Goal: Information Seeking & Learning: Check status

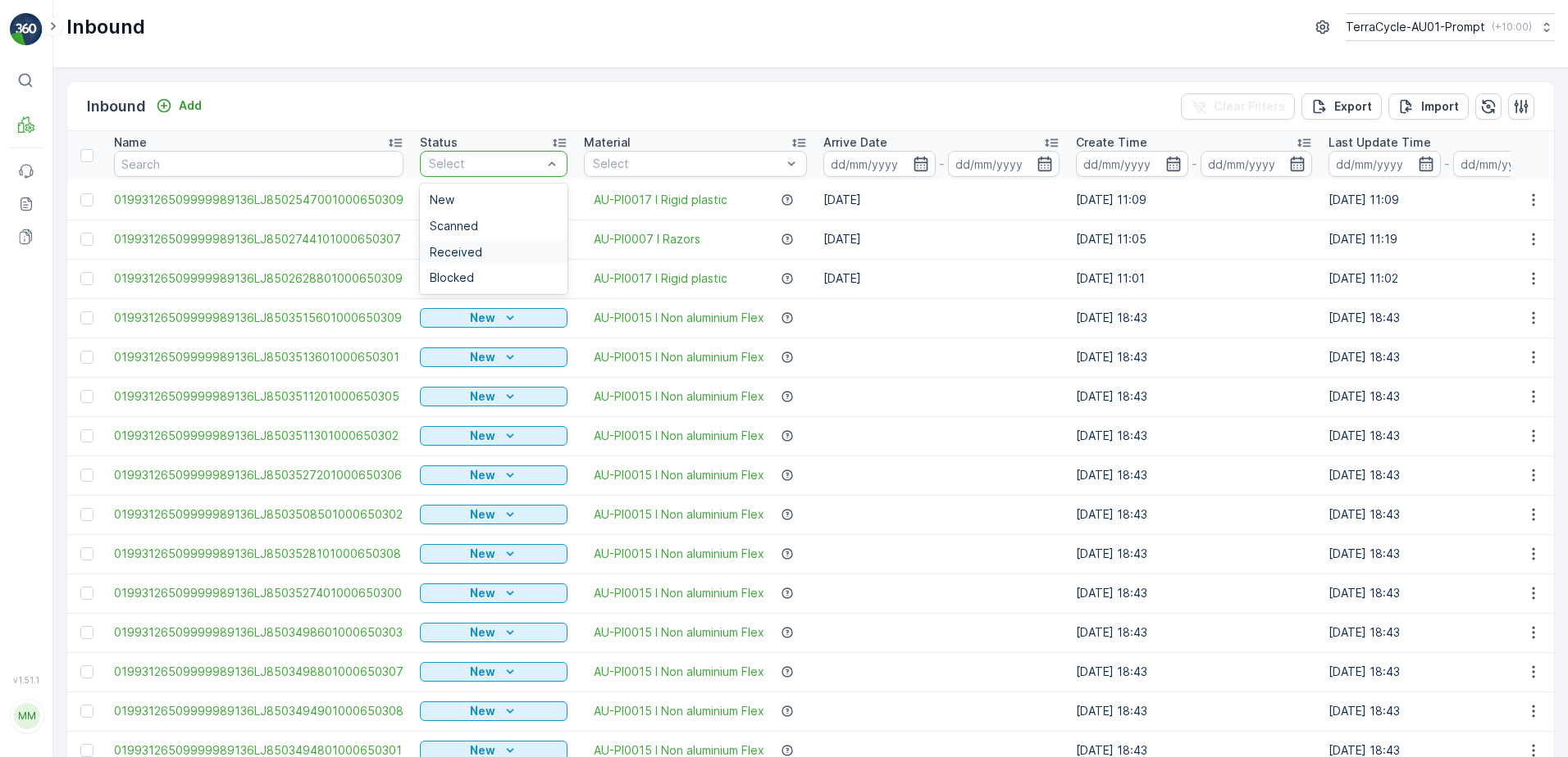
drag, startPoint x: 456, startPoint y: 251, endPoint x: 467, endPoint y: 242, distance: 14.2
click at [456, 250] on span "Received" at bounding box center [456, 253] width 52 height 14
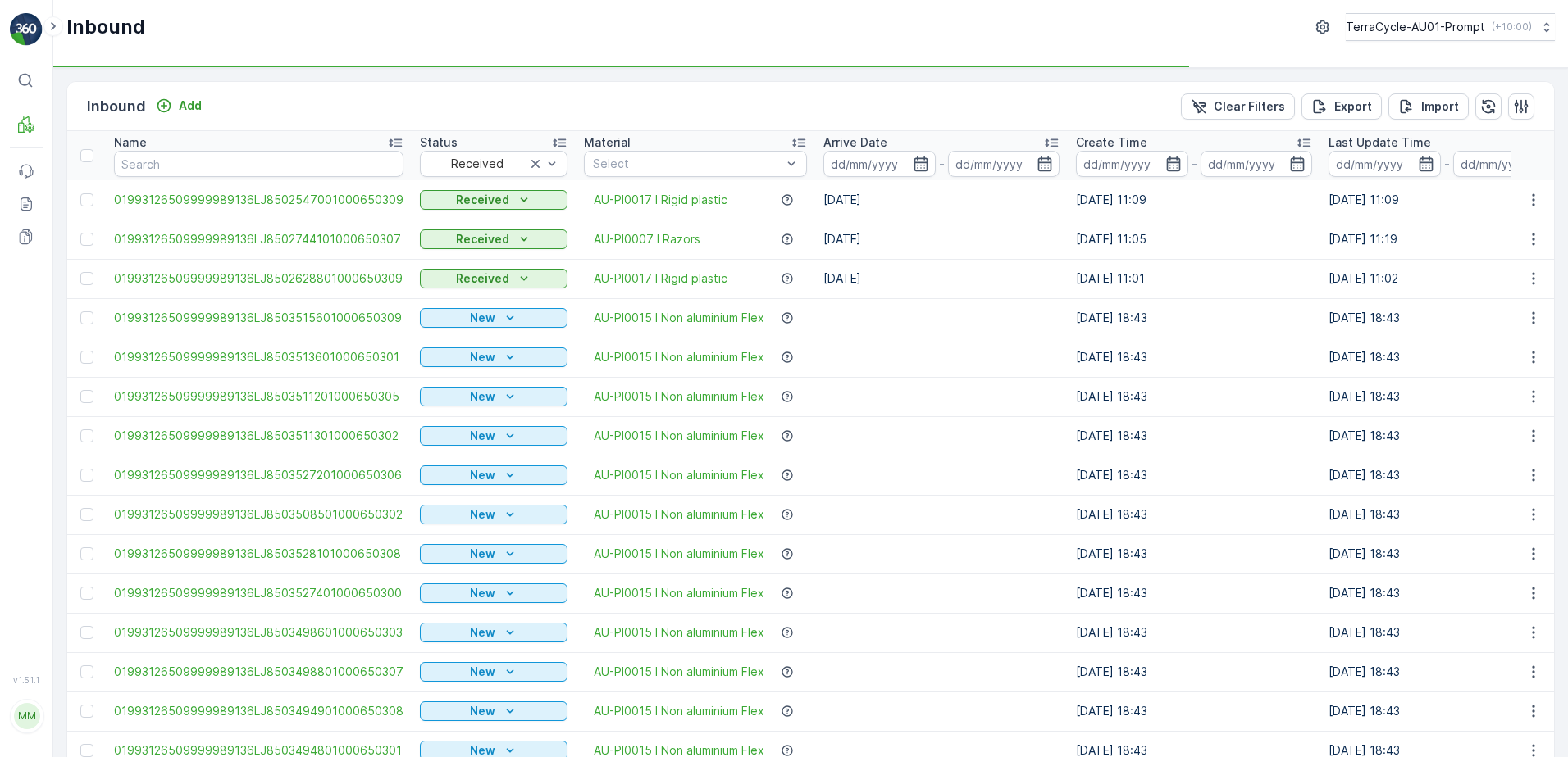
click at [914, 166] on icon "button" at bounding box center [921, 163] width 14 height 14
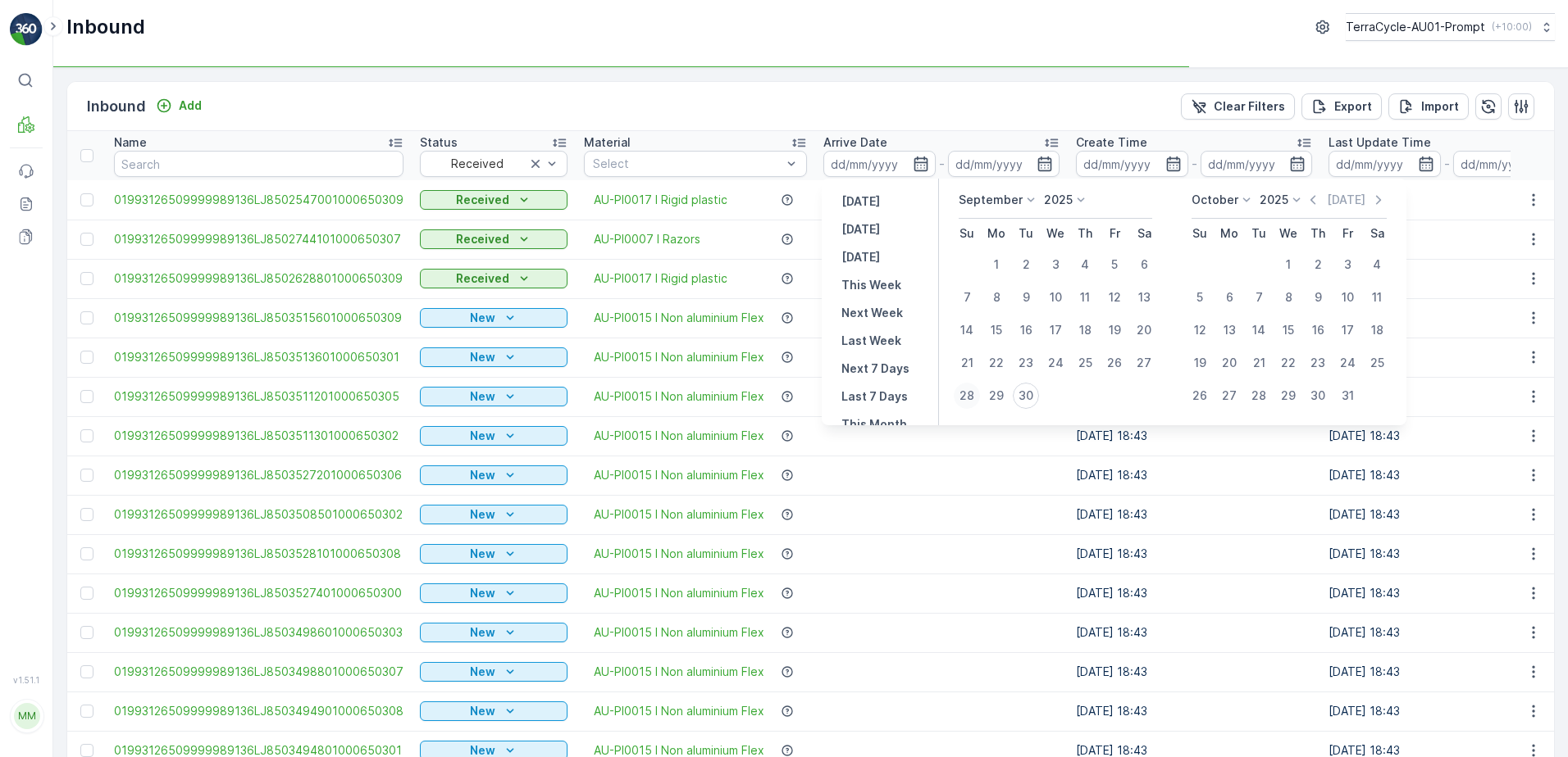
click at [962, 399] on div "28" at bounding box center [966, 395] width 26 height 26
type input "[DATE]"
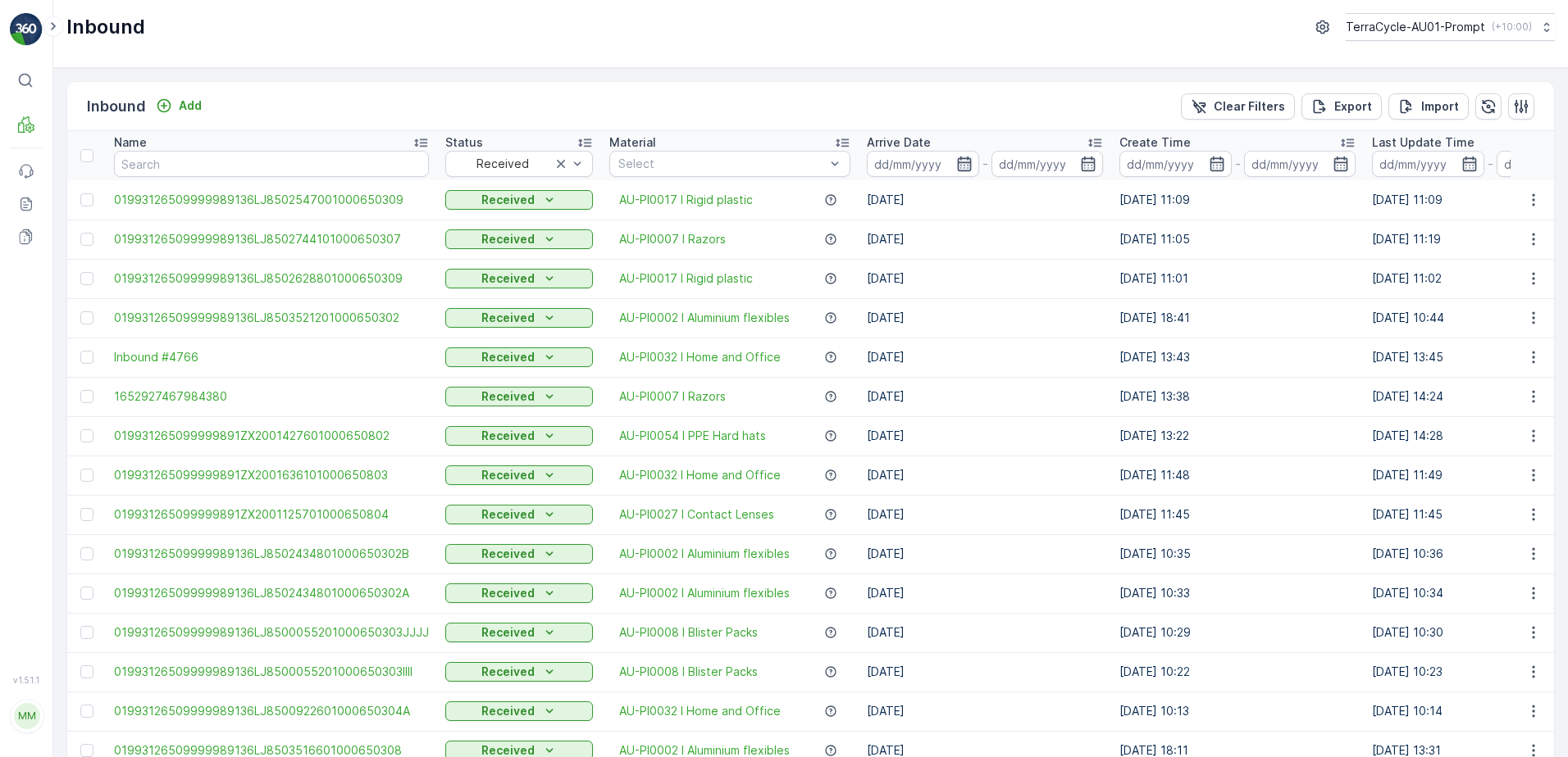
click at [957, 158] on icon "button" at bounding box center [964, 163] width 14 height 14
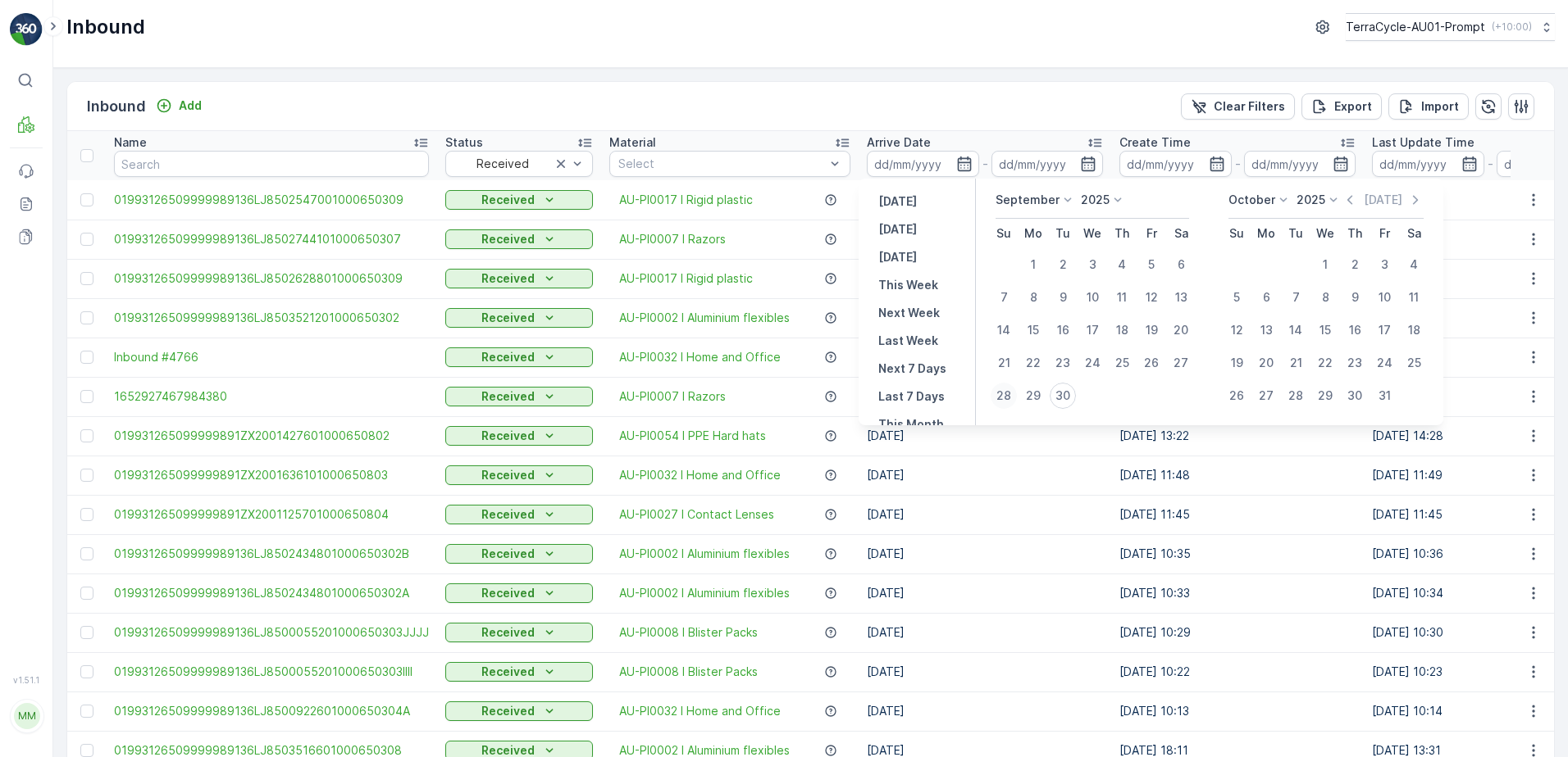
click at [1003, 395] on div "28" at bounding box center [1003, 395] width 26 height 26
type input "[DATE]"
click at [1016, 393] on div "28" at bounding box center [1003, 395] width 26 height 26
type input "[DATE]"
click at [1054, 398] on div "30" at bounding box center [1063, 395] width 26 height 26
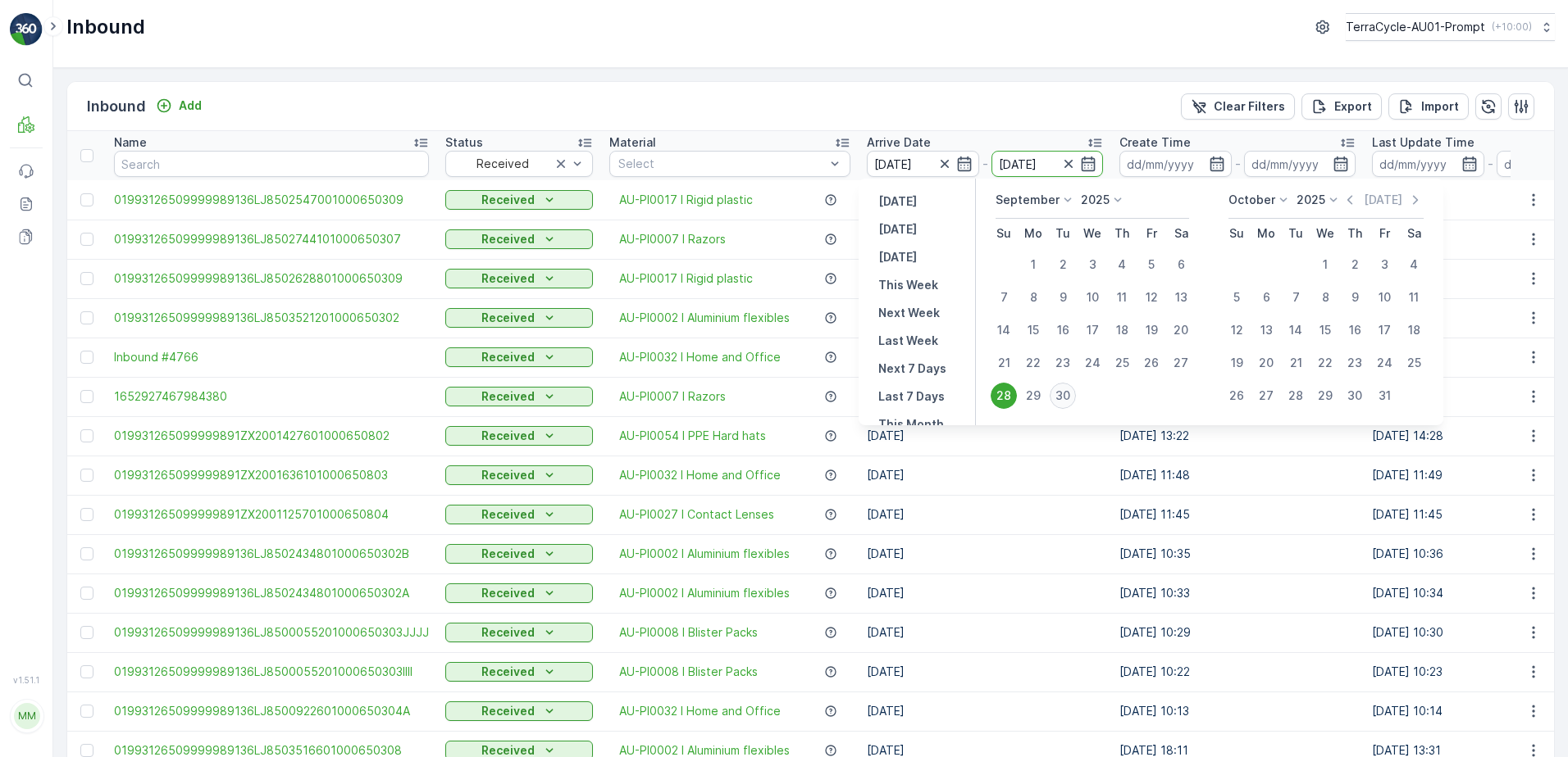
type input "[DATE]"
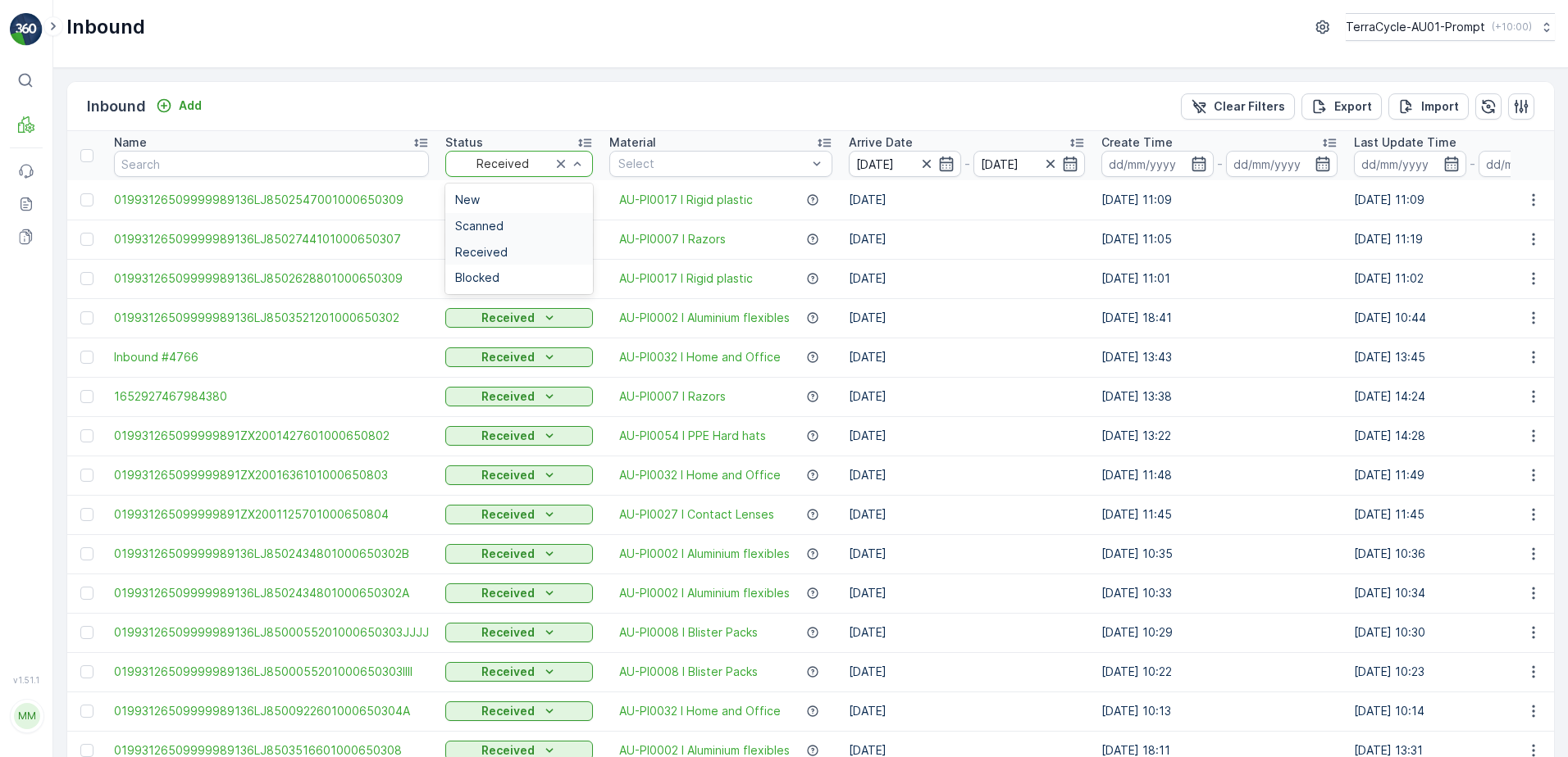
click at [530, 224] on div "Scanned" at bounding box center [518, 226] width 128 height 14
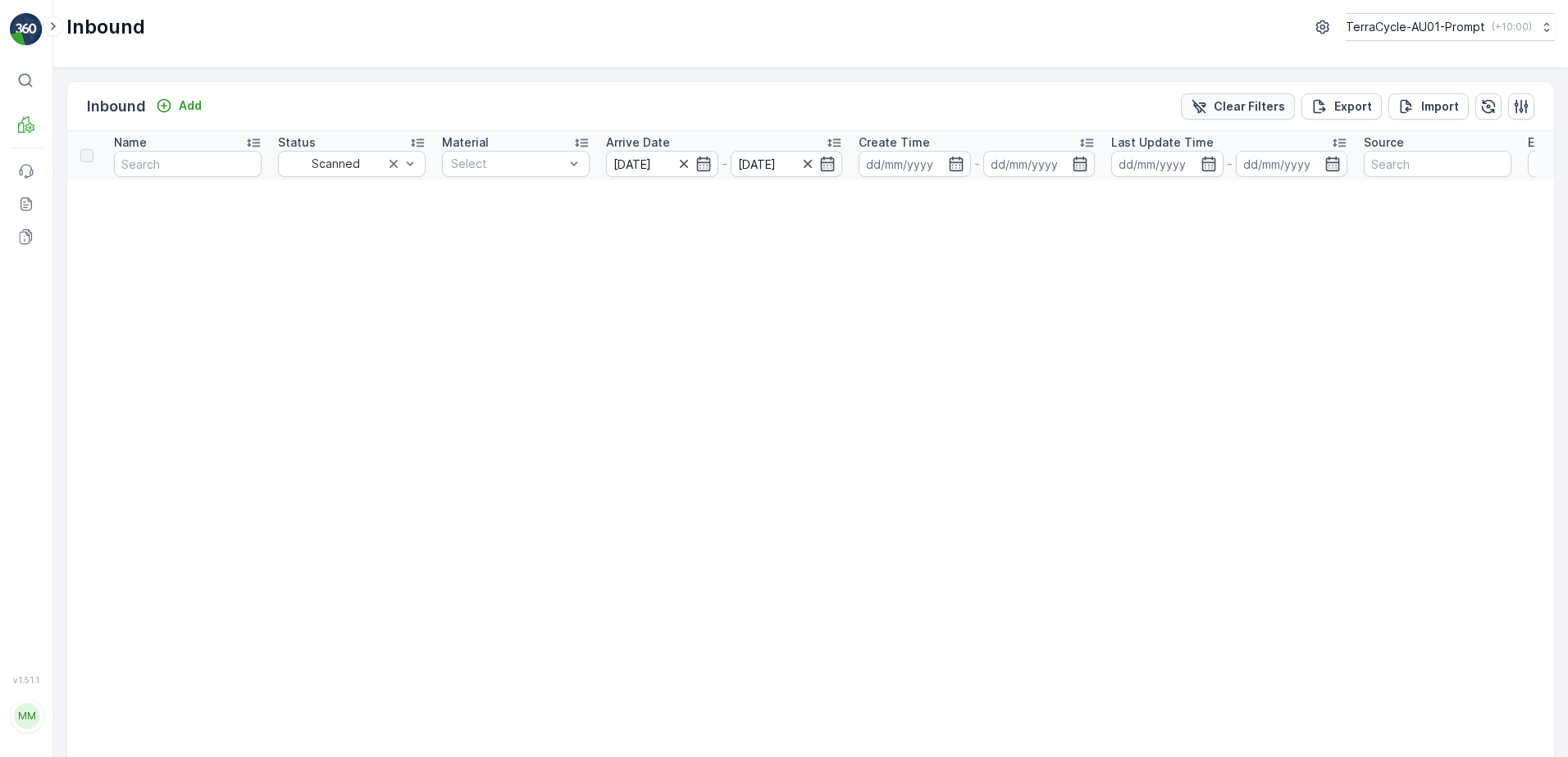
click at [1226, 104] on p "Clear Filters" at bounding box center [1249, 106] width 71 height 16
